Goal: Task Accomplishment & Management: Manage account settings

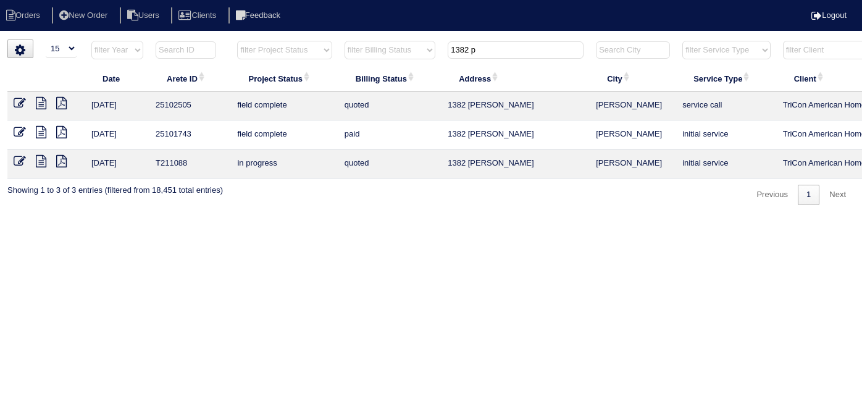
select select "15"
drag, startPoint x: 482, startPoint y: 48, endPoint x: 307, endPoint y: 22, distance: 176.7
click at [311, 40] on body "Orders New Order Users Clients Feedback Logout Orders New Order Users Clients M…" at bounding box center [431, 122] width 862 height 165
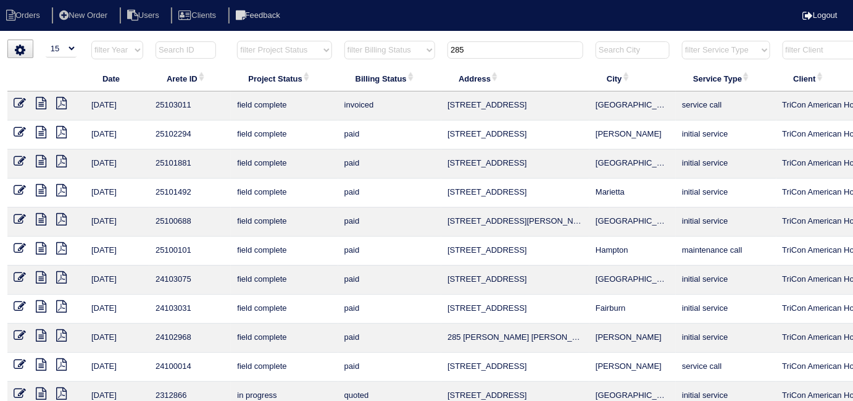
type input "285"
click at [20, 102] on icon at bounding box center [20, 103] width 12 height 12
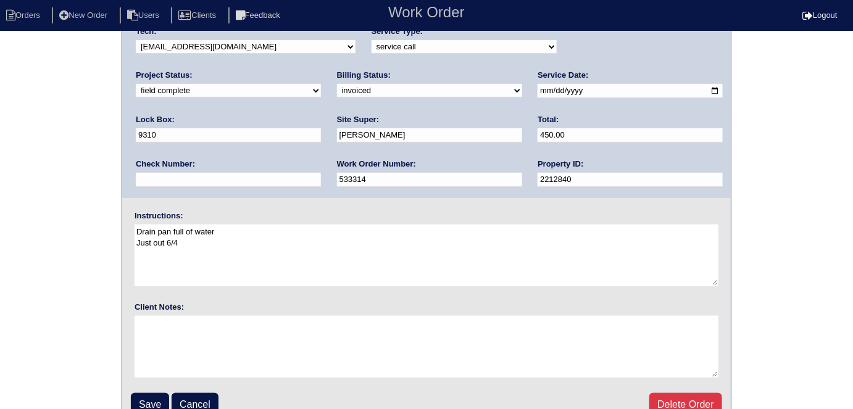
scroll to position [127, 0]
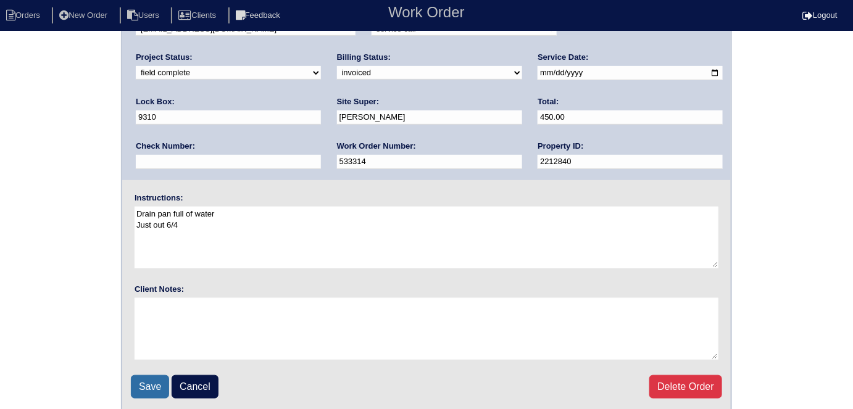
click at [158, 380] on input "Save" at bounding box center [150, 386] width 38 height 23
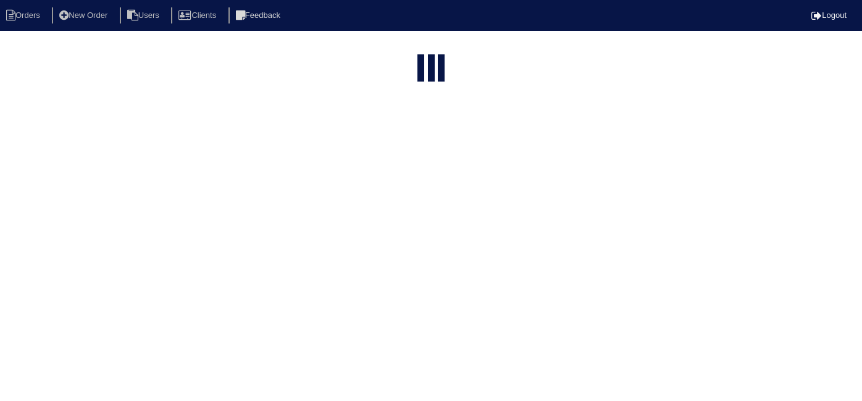
select select "15"
type input "285"
